Goal: Answer question/provide support: Share knowledge or assist other users

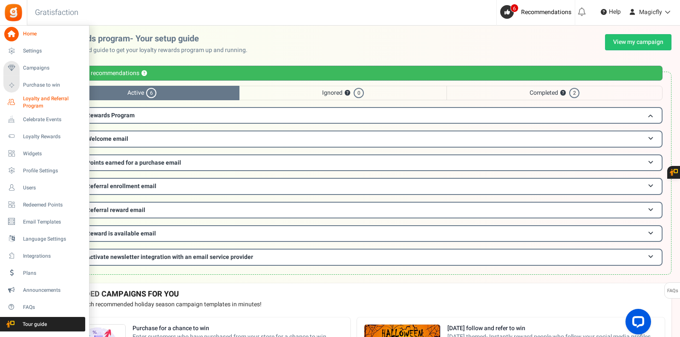
click at [25, 102] on span "Loyalty and Referral Program" at bounding box center [54, 102] width 62 height 14
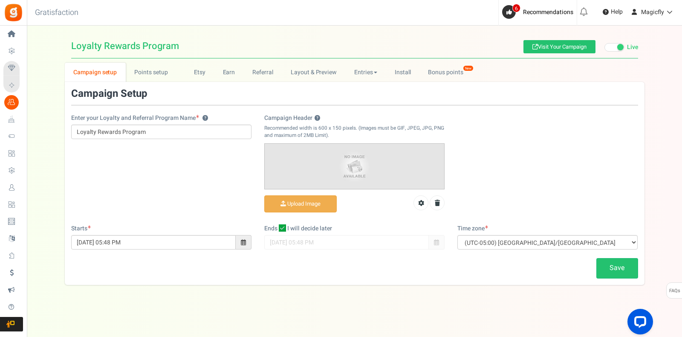
click at [21, 186] on link "Users" at bounding box center [13, 187] width 20 height 14
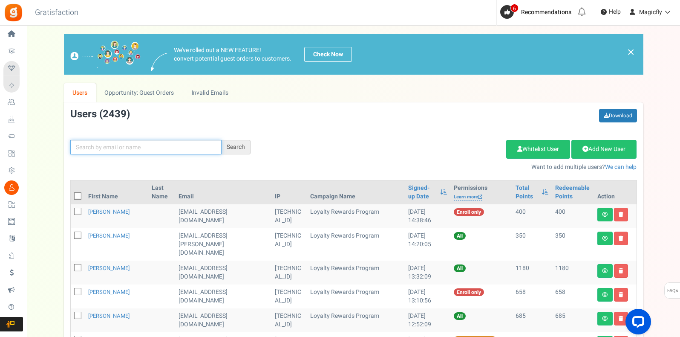
click at [159, 150] on input "text" at bounding box center [145, 147] width 151 height 14
paste input "[PERSON_NAME]"
click at [238, 150] on div "Search" at bounding box center [235, 147] width 29 height 14
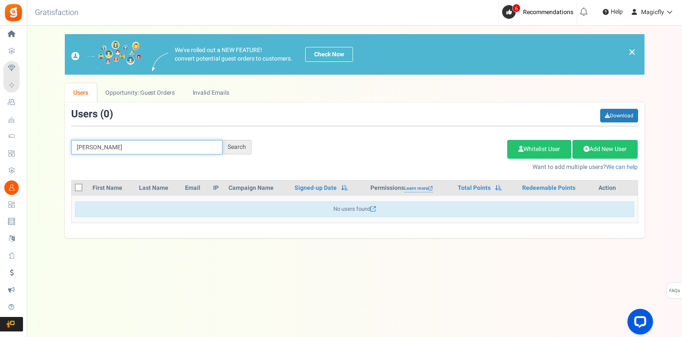
click at [147, 147] on input "[PERSON_NAME]" at bounding box center [146, 147] width 151 height 14
click at [162, 151] on input "[PERSON_NAME]" at bounding box center [146, 147] width 151 height 14
paste input "[EMAIL_ADDRESS][DOMAIN_NAME]"
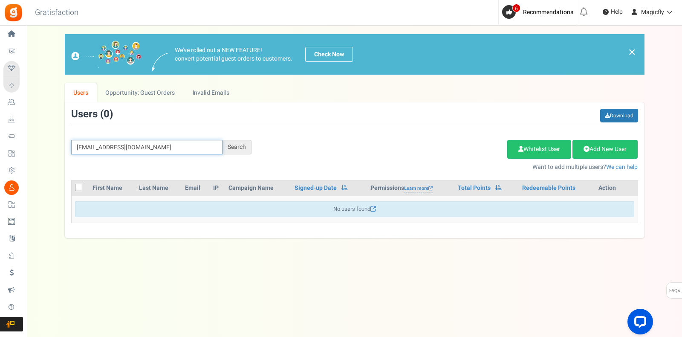
type input "[EMAIL_ADDRESS][DOMAIN_NAME]"
click at [248, 147] on div "Search" at bounding box center [236, 147] width 29 height 14
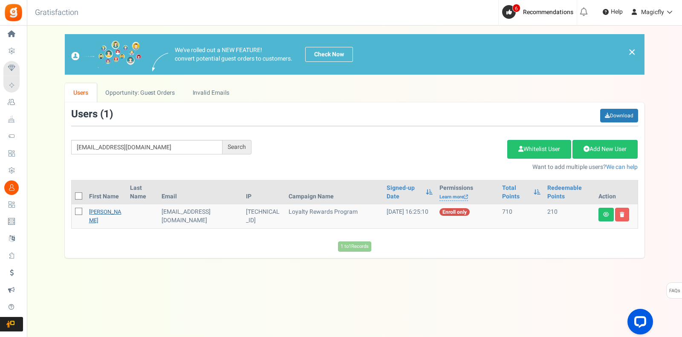
click at [111, 211] on link "[PERSON_NAME]" at bounding box center [105, 215] width 32 height 17
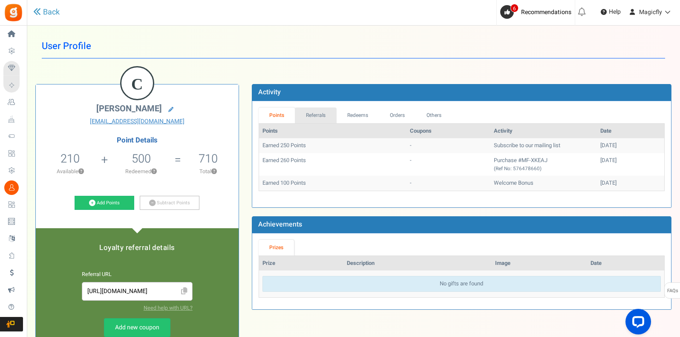
click at [324, 118] on link "Referrals" at bounding box center [316, 115] width 42 height 16
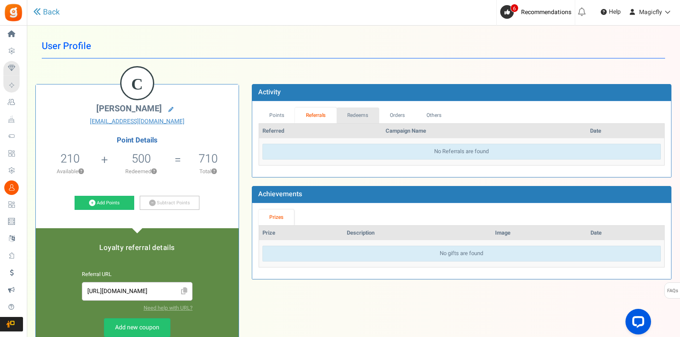
click at [347, 117] on link "Redeems" at bounding box center [358, 115] width 43 height 16
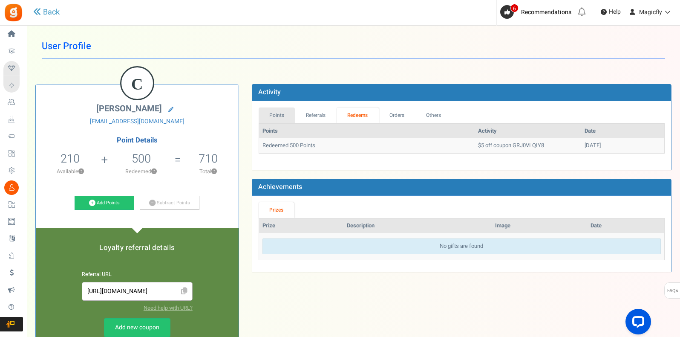
click at [284, 112] on link "Points" at bounding box center [277, 115] width 37 height 16
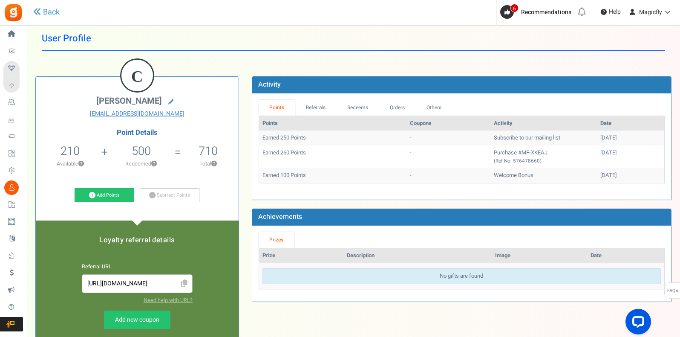
scroll to position [9, 0]
